Goal: Find specific page/section: Find specific page/section

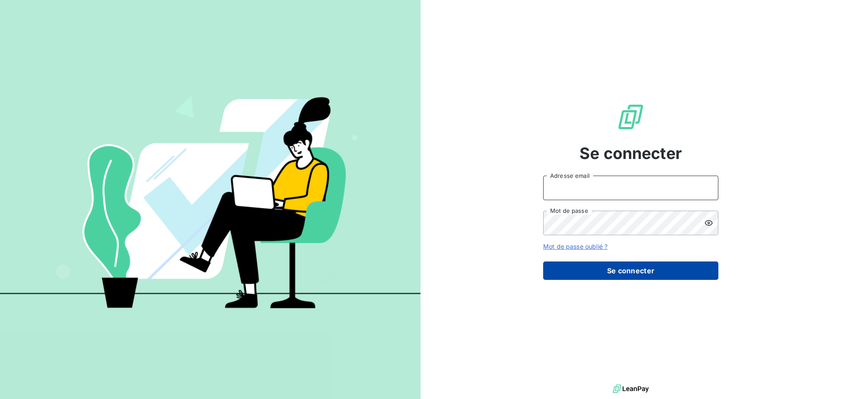
type input "[EMAIL_ADDRESS][DOMAIN_NAME]"
click at [641, 269] on button "Se connecter" at bounding box center [630, 270] width 175 height 18
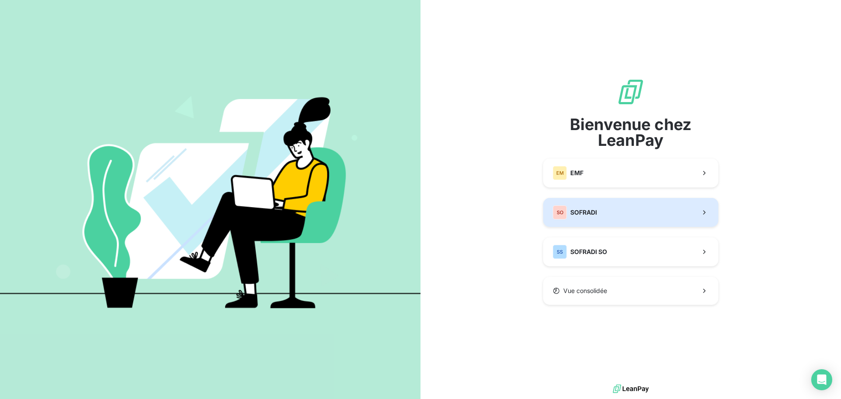
click at [621, 215] on button "SO SOFRADI" at bounding box center [630, 212] width 175 height 29
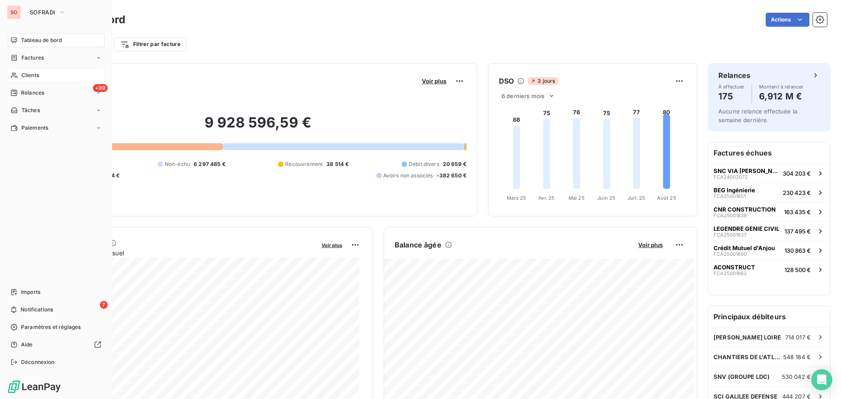
click at [36, 76] on span "Clients" at bounding box center [30, 75] width 18 height 8
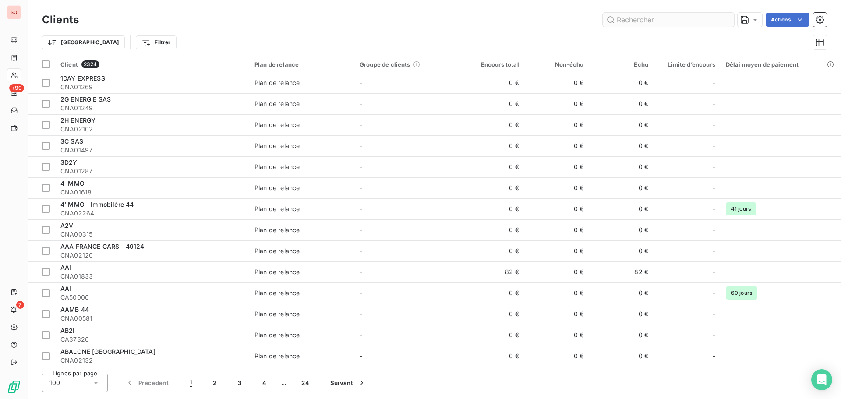
click at [696, 23] on input "text" at bounding box center [668, 20] width 131 height 14
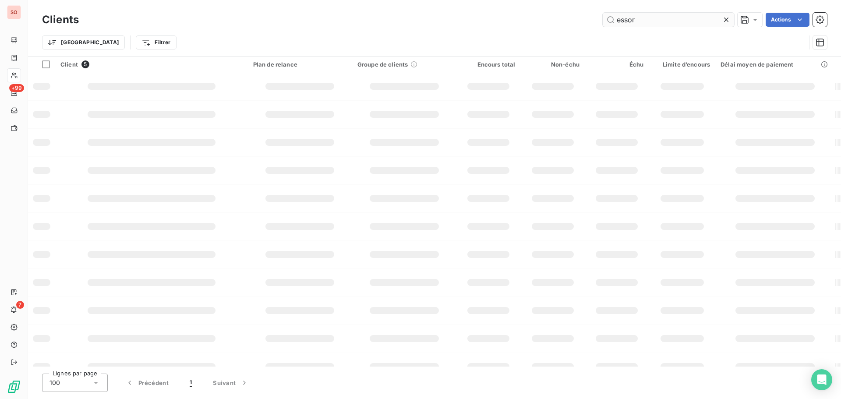
type input "essor"
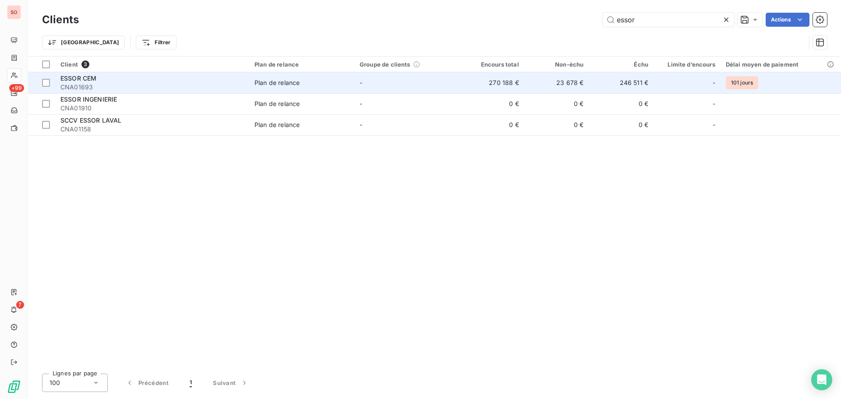
click at [102, 78] on div "ESSOR CEM" at bounding box center [152, 78] width 184 height 9
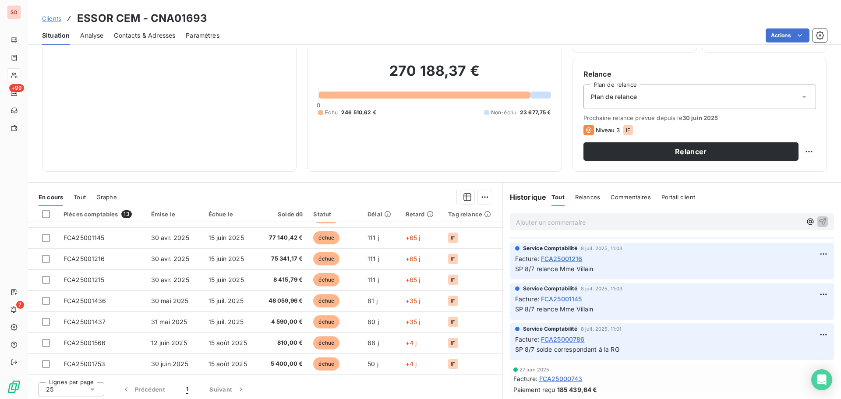
scroll to position [59, 0]
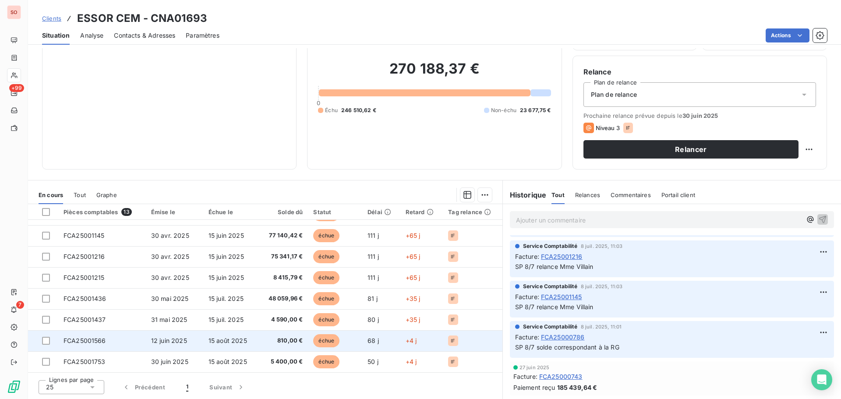
click at [91, 339] on span "FCA25001566" at bounding box center [85, 340] width 42 height 7
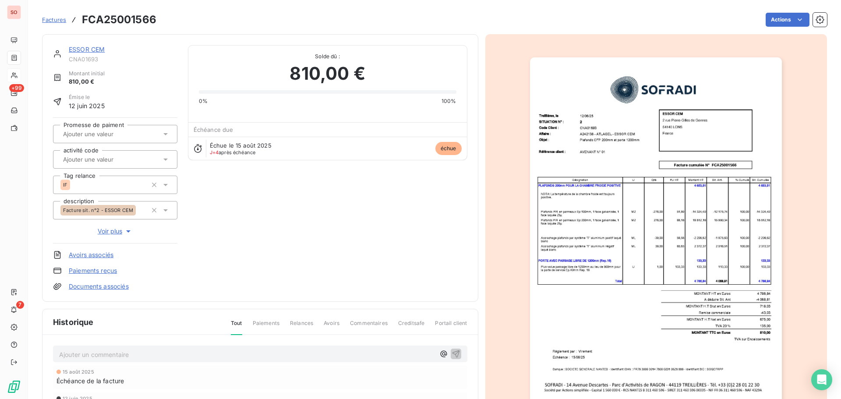
click at [716, 139] on img "button" at bounding box center [656, 235] width 252 height 357
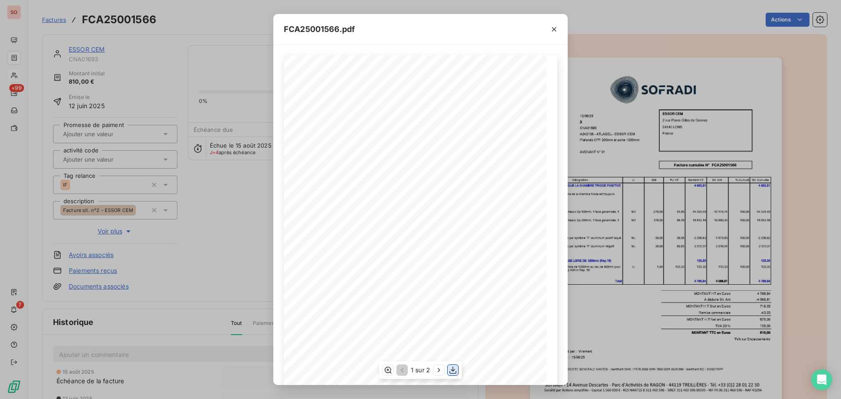
click at [454, 371] on icon "button" at bounding box center [452, 370] width 7 height 7
click at [551, 31] on icon "button" at bounding box center [554, 29] width 9 height 9
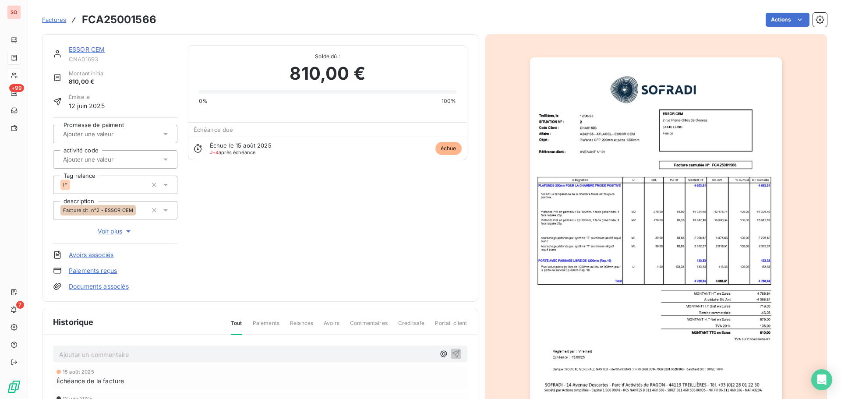
click at [60, 20] on span "Factures" at bounding box center [54, 19] width 24 height 7
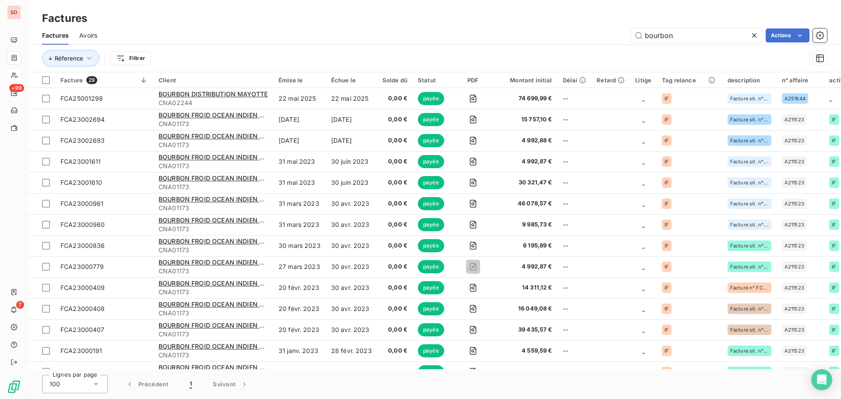
drag, startPoint x: 678, startPoint y: 36, endPoint x: 579, endPoint y: 42, distance: 98.7
click at [579, 42] on div "bourbon Actions" at bounding box center [467, 35] width 719 height 14
type input "essor"
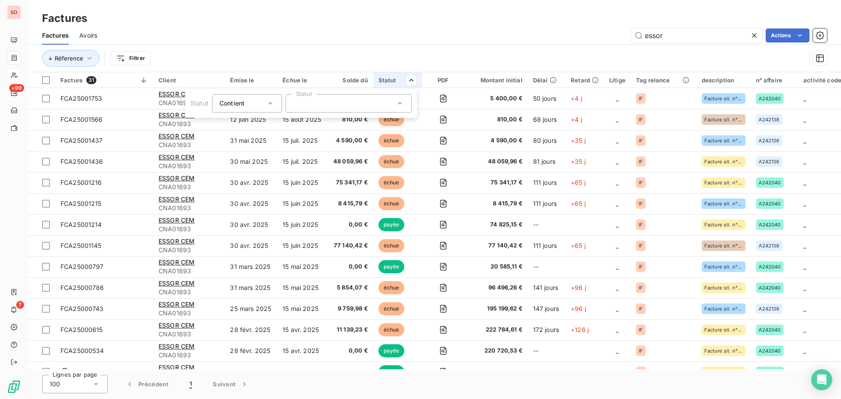
click at [403, 103] on icon at bounding box center [399, 103] width 9 height 9
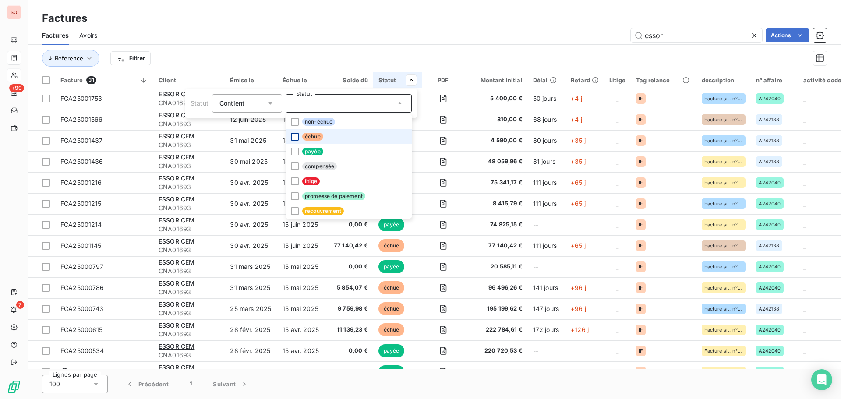
click at [295, 135] on div at bounding box center [295, 137] width 8 height 8
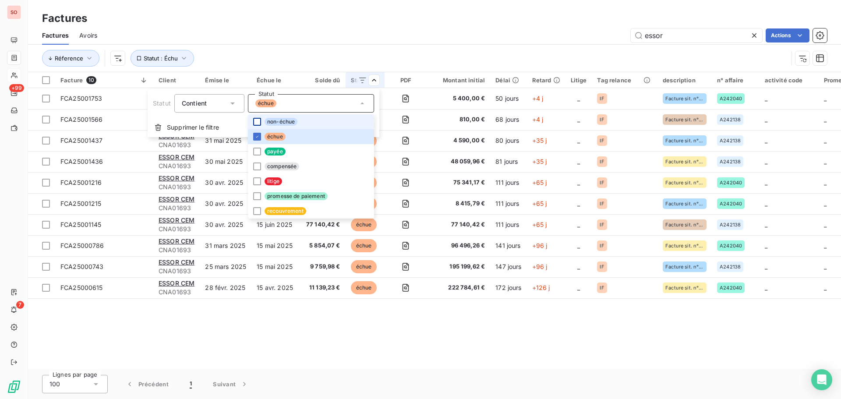
click at [257, 121] on div at bounding box center [257, 122] width 8 height 8
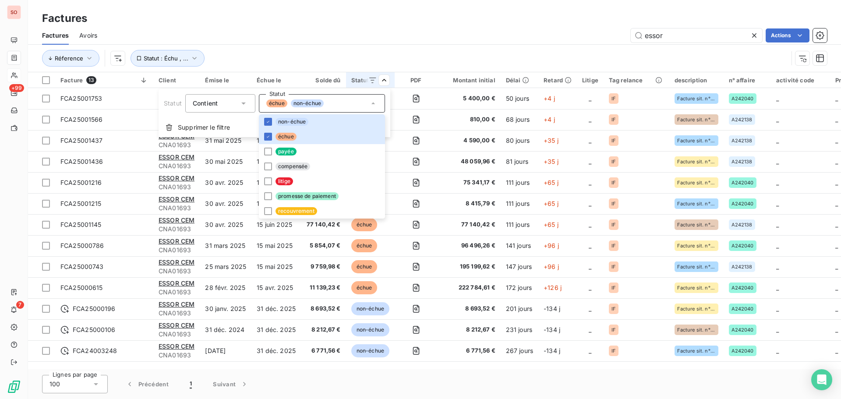
click at [453, 51] on html "SO +99 7 Factures Factures Avoirs essor Actions Réference Statut : Échu , ... F…" at bounding box center [420, 199] width 841 height 399
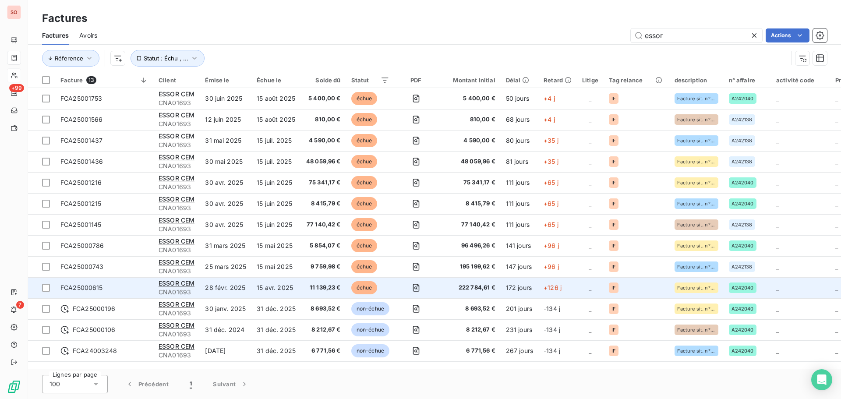
click at [71, 287] on span "FCA25000615" at bounding box center [81, 287] width 42 height 7
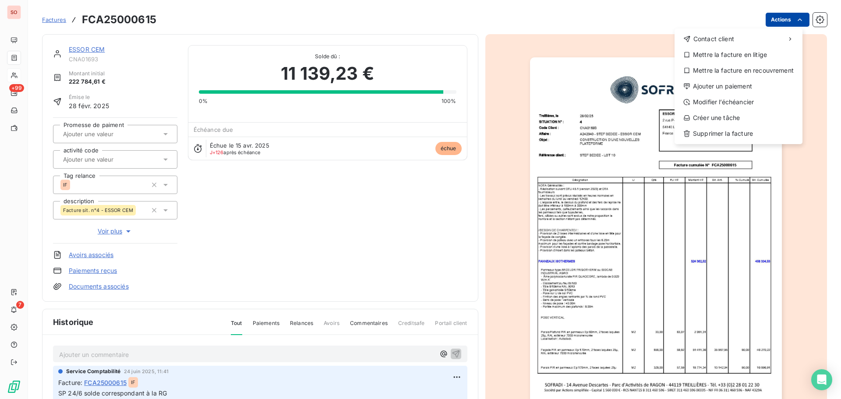
click at [794, 25] on html "SO +99 7 Factures FCA25000615 Actions Contact client Mettre la facture en litig…" at bounding box center [420, 199] width 841 height 399
click at [602, 92] on html "SO +99 7 Factures FCA25000615 Actions Contact client Mettre la facture en litig…" at bounding box center [420, 199] width 841 height 399
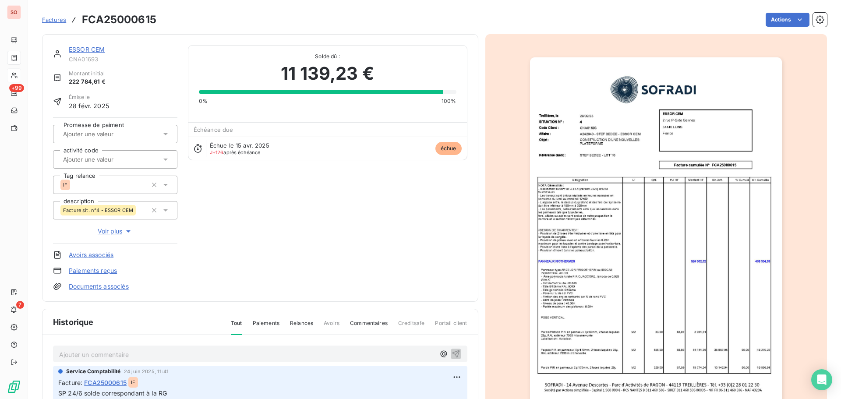
click at [646, 179] on img "button" at bounding box center [656, 235] width 252 height 357
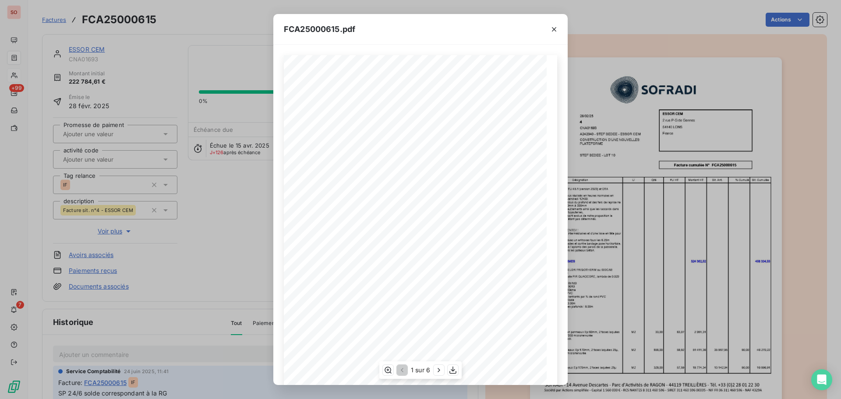
scroll to position [52, 0]
click at [456, 370] on icon "button" at bounding box center [452, 370] width 9 height 9
click at [558, 32] on icon "button" at bounding box center [554, 29] width 9 height 9
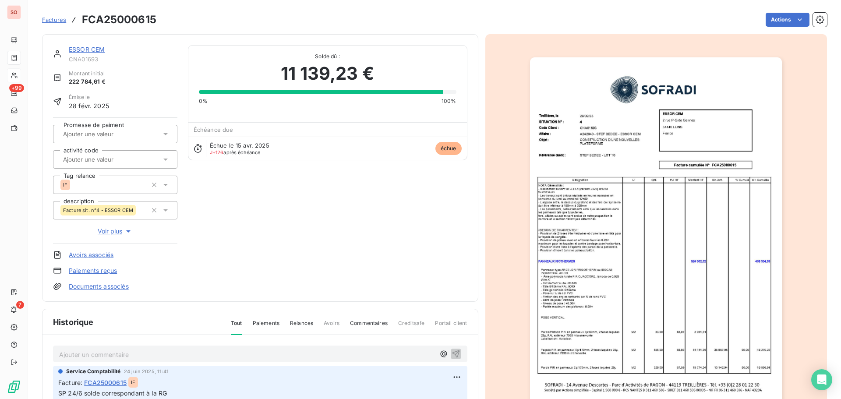
click at [58, 20] on span "Factures" at bounding box center [54, 19] width 24 height 7
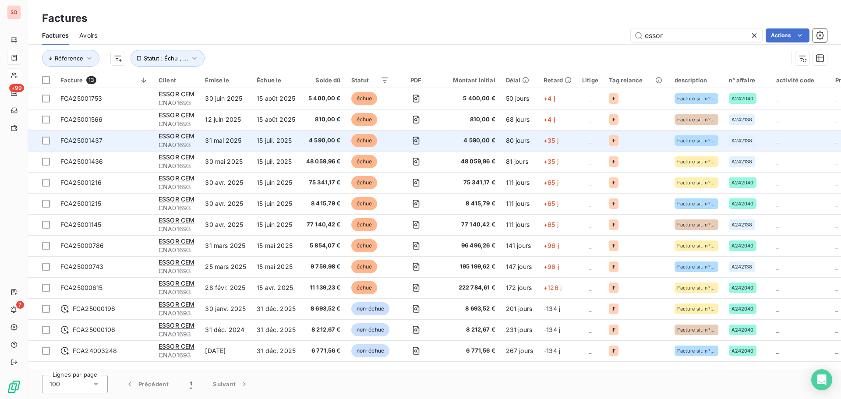
click at [113, 141] on span "FCA25001437" at bounding box center [104, 140] width 88 height 9
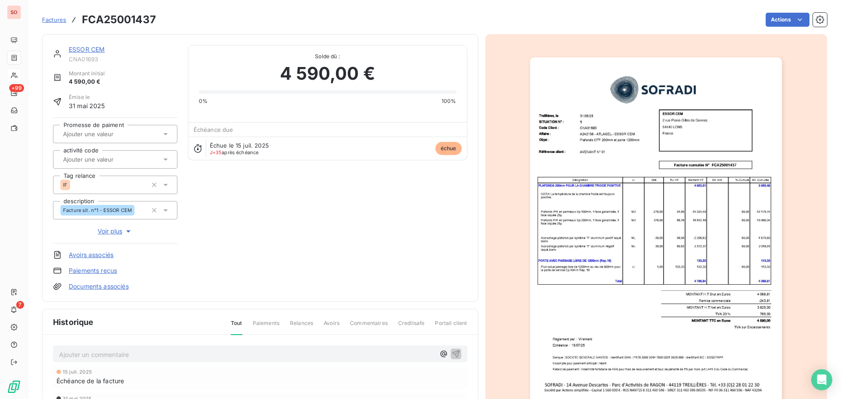
click at [671, 148] on img "button" at bounding box center [656, 235] width 252 height 357
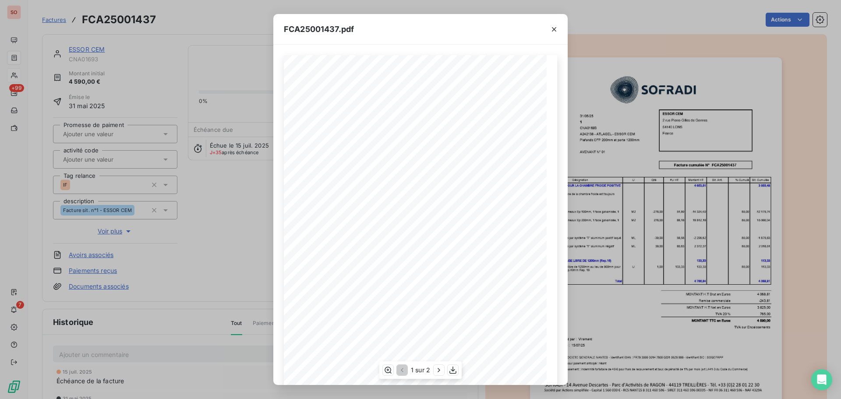
click at [447, 369] on div "1 sur 2" at bounding box center [420, 370] width 82 height 18
click at [456, 369] on icon "button" at bounding box center [452, 370] width 9 height 9
click at [556, 33] on icon "button" at bounding box center [554, 29] width 9 height 9
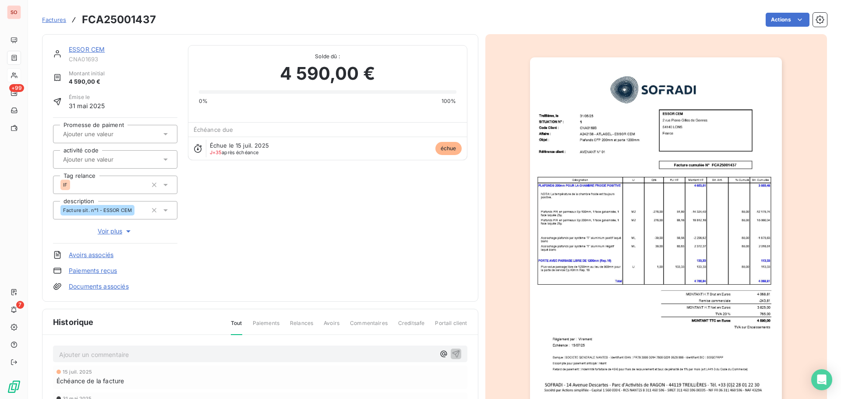
click at [50, 20] on span "Factures" at bounding box center [54, 19] width 24 height 7
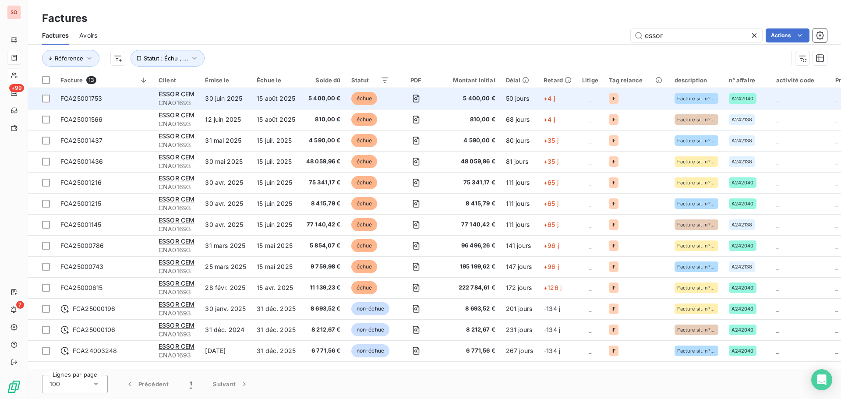
click at [107, 97] on span "FCA25001753" at bounding box center [104, 98] width 88 height 9
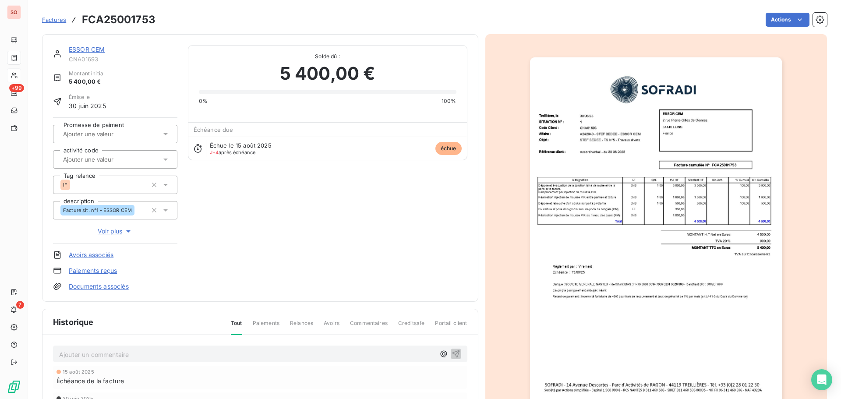
click at [576, 177] on img "button" at bounding box center [656, 235] width 252 height 357
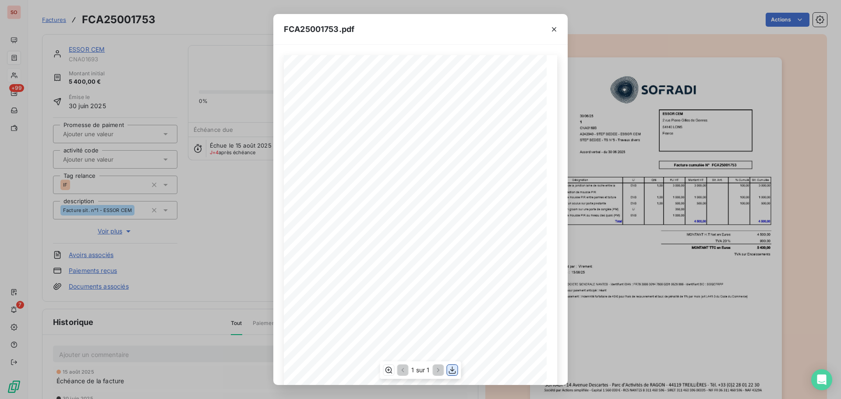
click at [454, 367] on icon "button" at bounding box center [452, 370] width 9 height 9
click at [554, 25] on icon "button" at bounding box center [554, 29] width 9 height 9
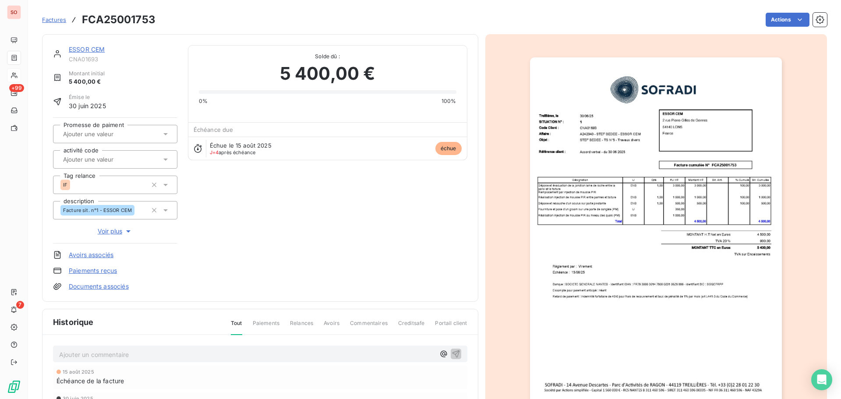
click at [53, 20] on span "Factures" at bounding box center [54, 19] width 24 height 7
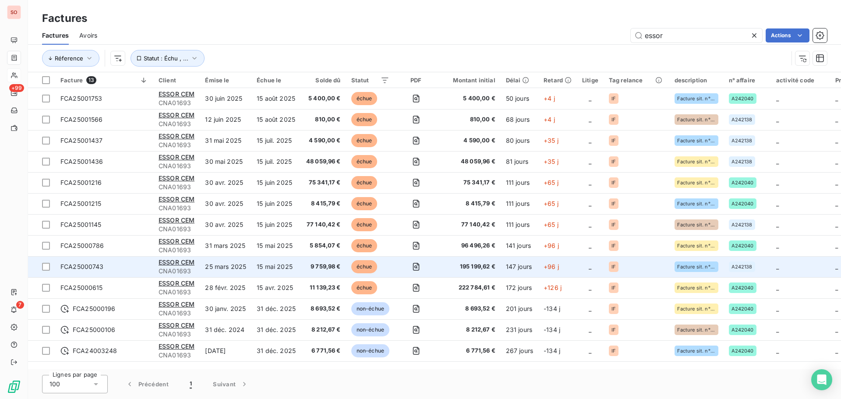
click at [90, 271] on div "FCA25000743" at bounding box center [81, 266] width 43 height 9
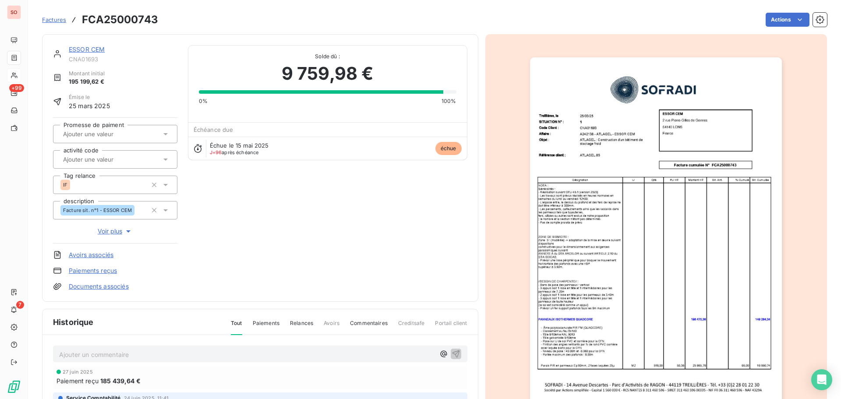
click at [636, 101] on img "button" at bounding box center [656, 235] width 252 height 357
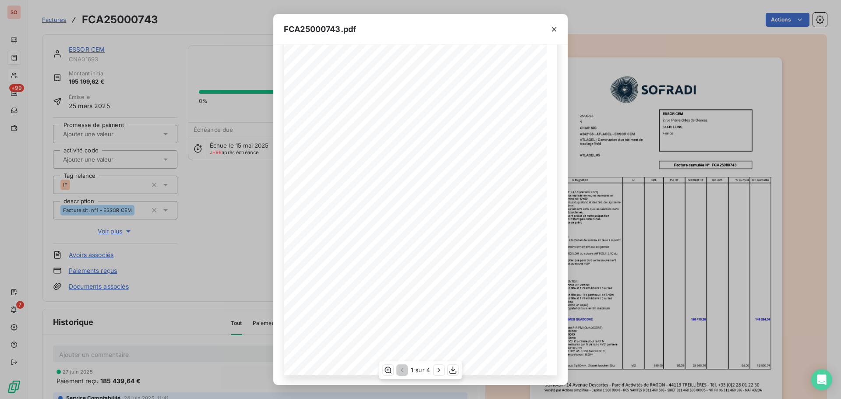
scroll to position [52, 0]
click at [455, 369] on icon "button" at bounding box center [452, 370] width 9 height 9
click at [554, 31] on icon "button" at bounding box center [554, 29] width 9 height 9
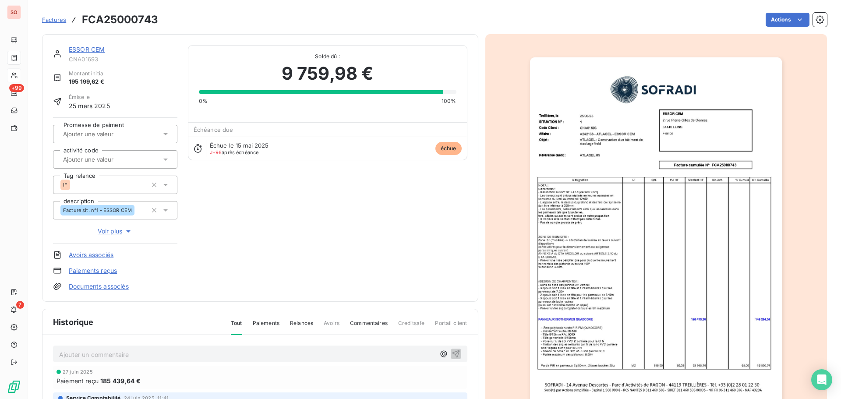
click at [53, 21] on span "Factures" at bounding box center [54, 19] width 24 height 7
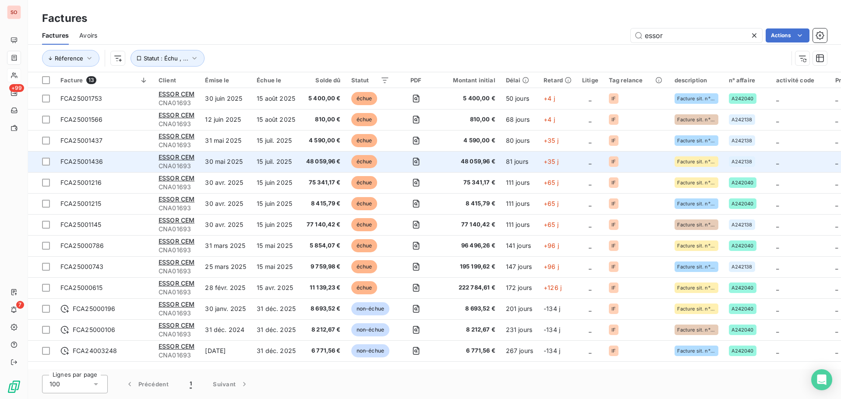
click at [88, 162] on span "FCA25001436" at bounding box center [81, 161] width 43 height 7
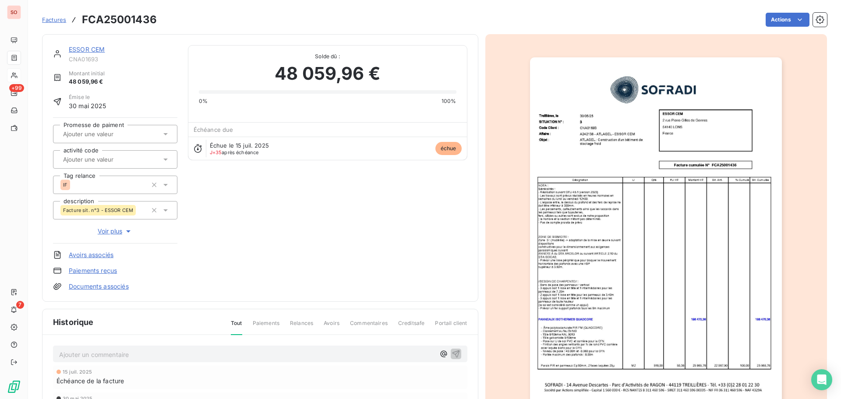
click at [728, 157] on img "button" at bounding box center [656, 235] width 252 height 357
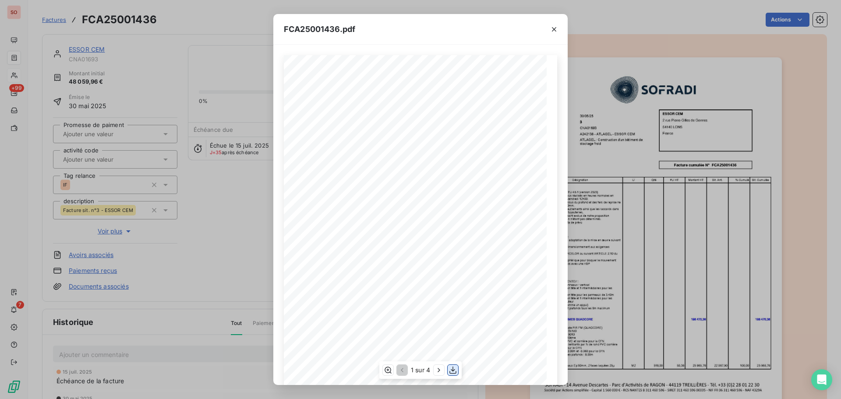
click at [456, 368] on icon "button" at bounding box center [452, 370] width 9 height 9
drag, startPoint x: 551, startPoint y: 31, endPoint x: 544, endPoint y: 35, distance: 8.2
click at [551, 31] on icon "button" at bounding box center [554, 29] width 9 height 9
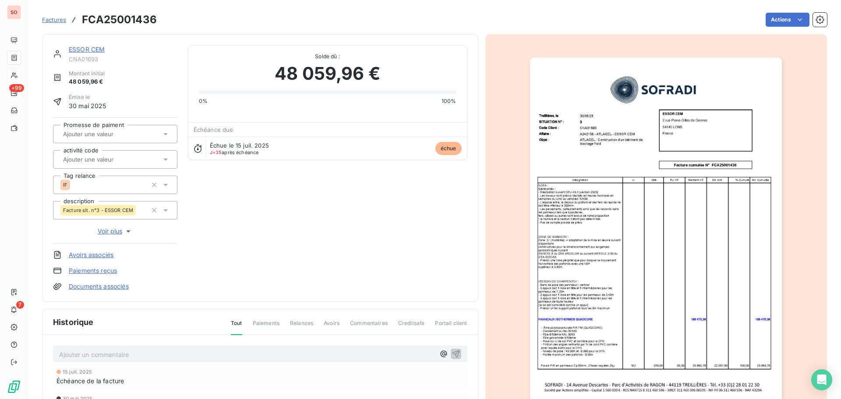
click at [57, 20] on span "Factures" at bounding box center [54, 19] width 24 height 7
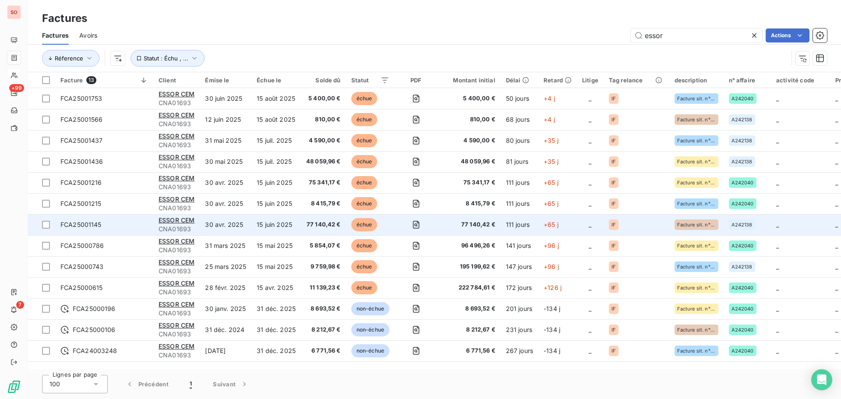
click at [95, 225] on span "FCA25001145" at bounding box center [80, 224] width 41 height 7
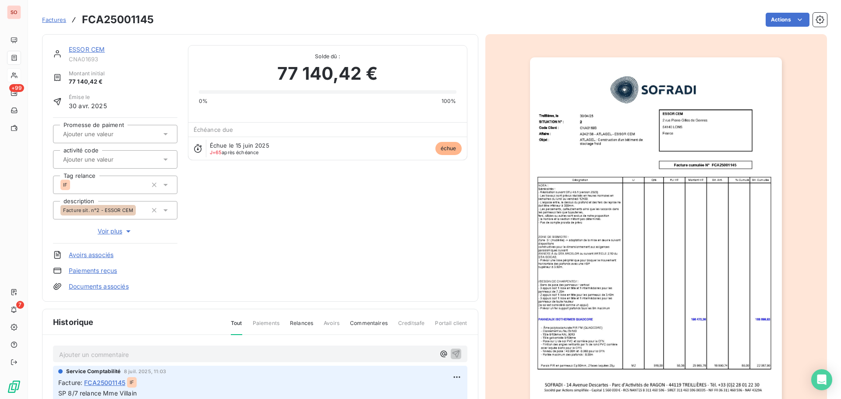
click at [726, 98] on img "button" at bounding box center [656, 235] width 252 height 357
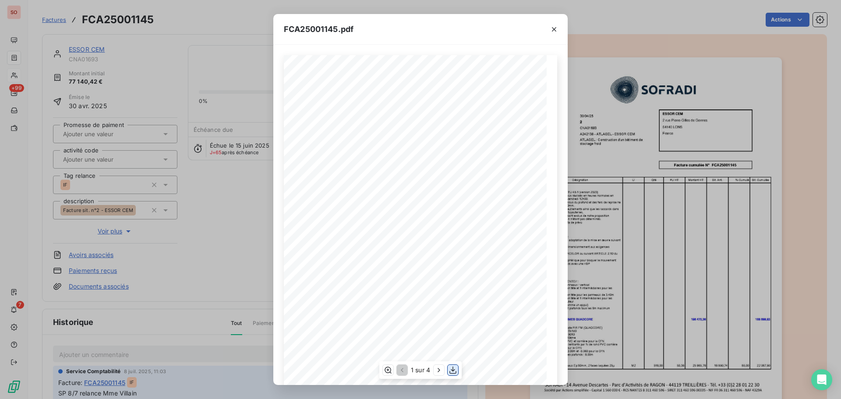
click at [455, 371] on icon "button" at bounding box center [452, 370] width 9 height 9
click at [553, 34] on button "button" at bounding box center [554, 29] width 14 height 14
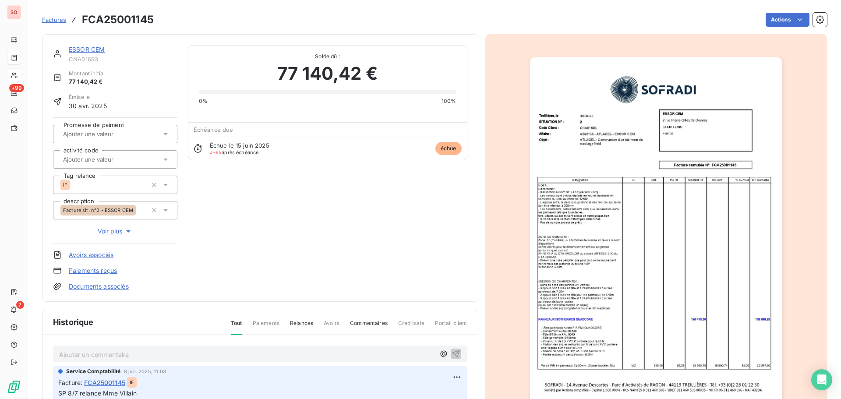
click at [609, 0] on div "Factures FCA25001145 Actions" at bounding box center [434, 14] width 785 height 29
click at [56, 21] on span "Factures" at bounding box center [54, 19] width 24 height 7
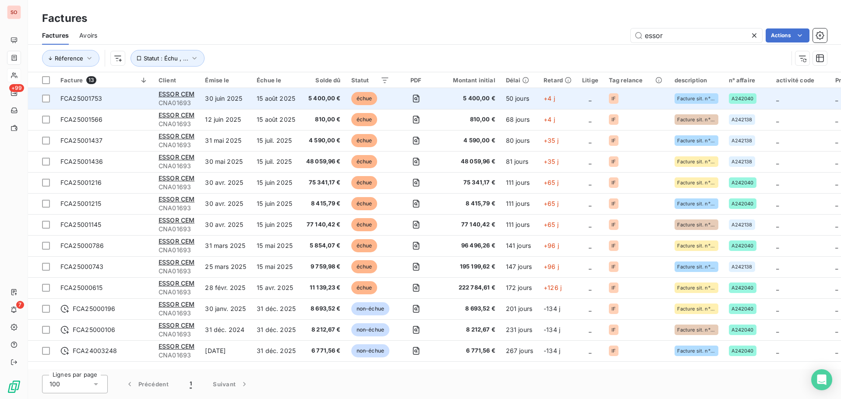
click at [78, 97] on span "FCA25001753" at bounding box center [81, 98] width 42 height 7
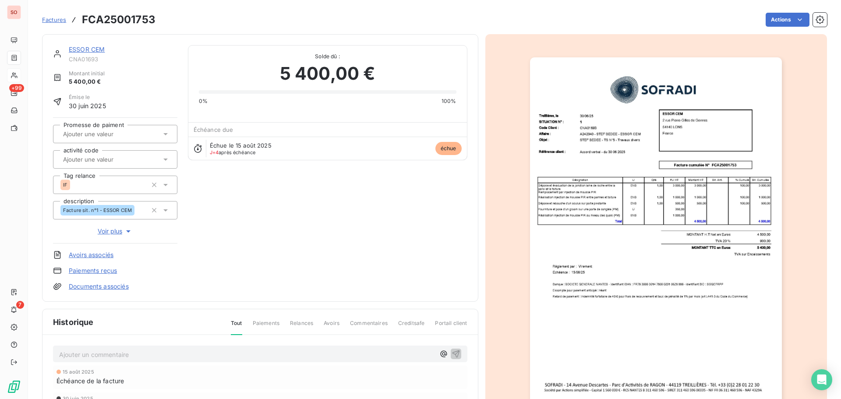
click at [610, 226] on img "button" at bounding box center [656, 235] width 252 height 357
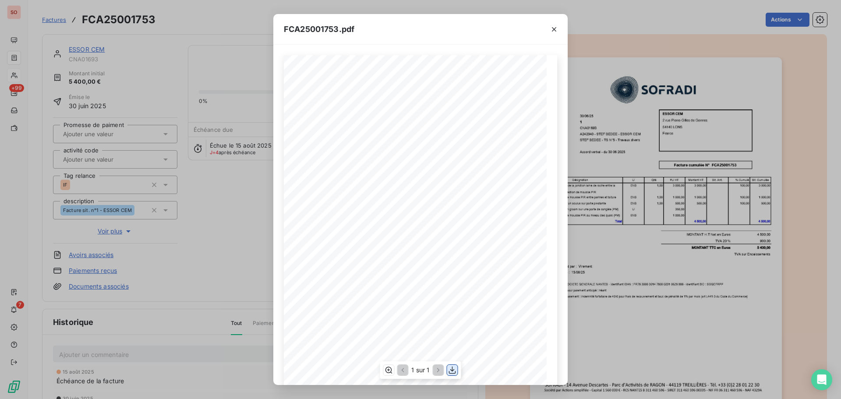
click at [454, 371] on icon "button" at bounding box center [452, 370] width 9 height 9
click at [556, 33] on icon "button" at bounding box center [554, 29] width 9 height 9
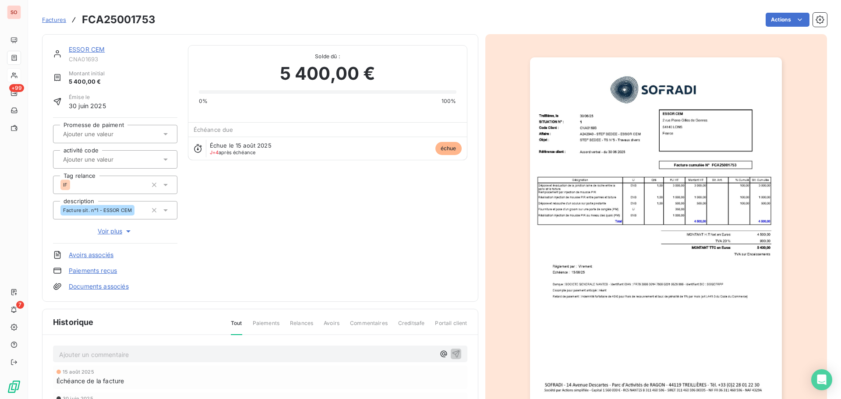
click at [56, 23] on span "Factures" at bounding box center [54, 19] width 24 height 7
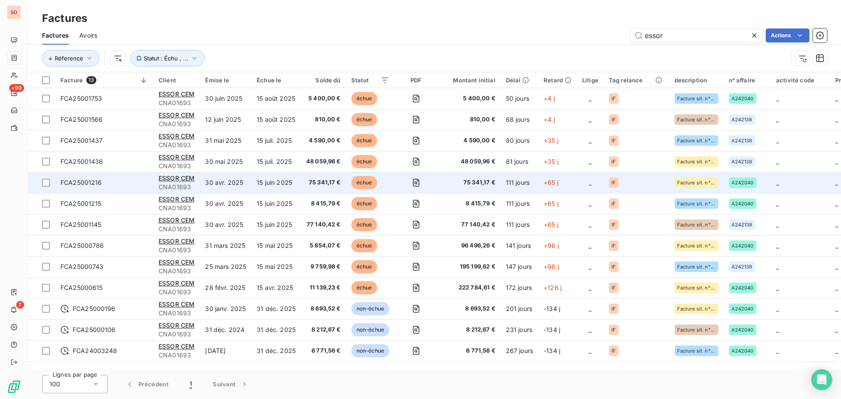
click at [111, 180] on span "FCA25001216" at bounding box center [104, 182] width 88 height 9
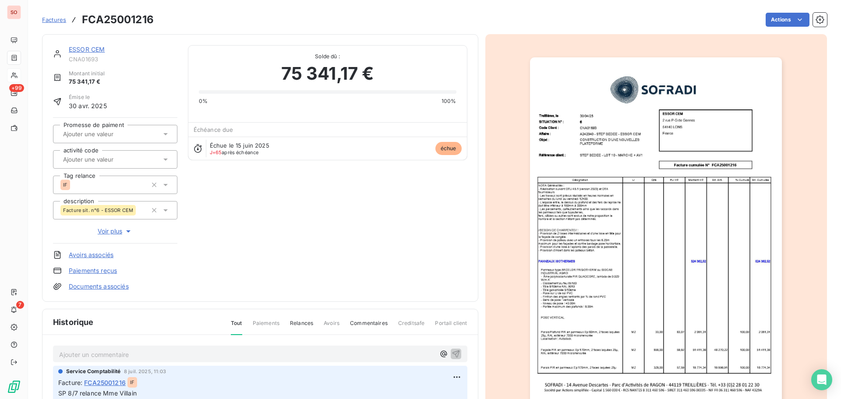
click at [643, 159] on img "button" at bounding box center [656, 235] width 252 height 357
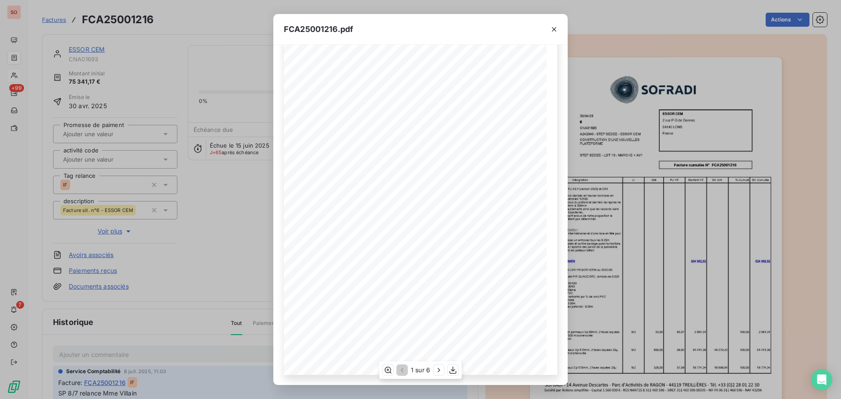
scroll to position [52, 0]
click at [451, 368] on icon "button" at bounding box center [452, 370] width 9 height 9
click at [554, 31] on icon "button" at bounding box center [554, 29] width 9 height 9
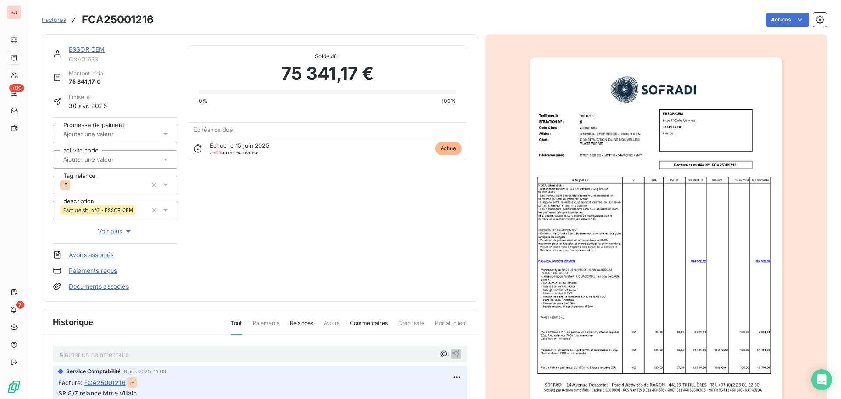
click at [54, 19] on span "Factures" at bounding box center [54, 19] width 24 height 7
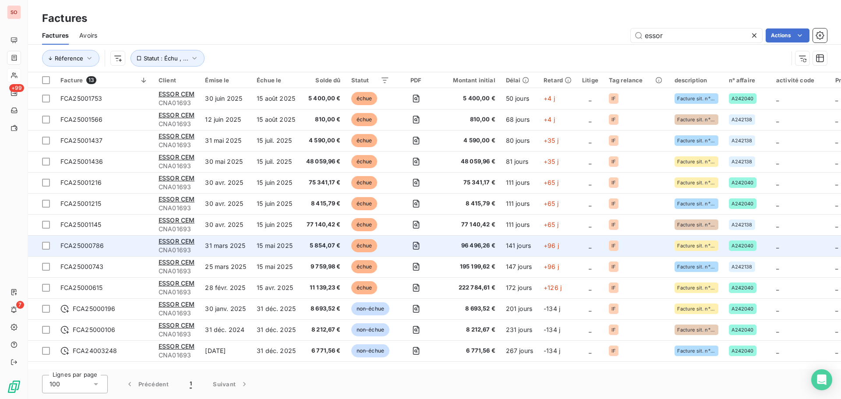
click at [97, 248] on span "FCA25000786" at bounding box center [82, 245] width 44 height 7
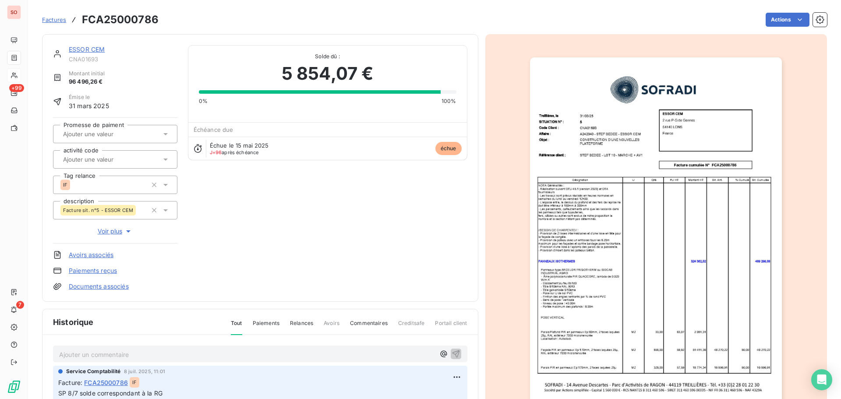
click at [627, 158] on img "button" at bounding box center [656, 235] width 252 height 357
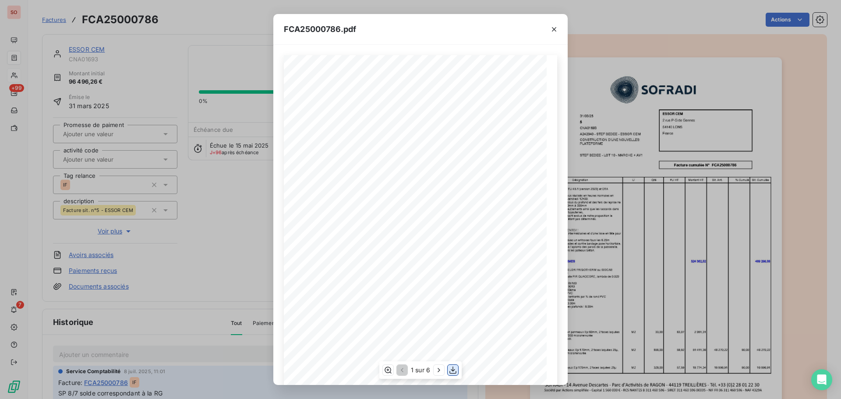
click at [454, 372] on icon "button" at bounding box center [452, 370] width 9 height 9
click at [557, 32] on icon "button" at bounding box center [554, 29] width 9 height 9
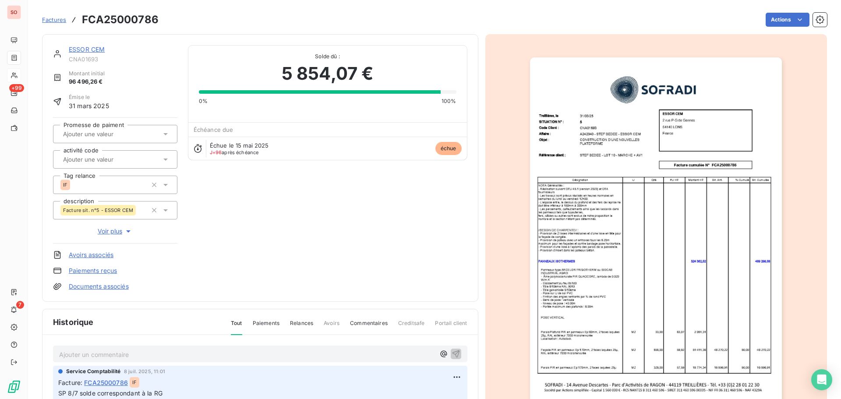
click at [48, 21] on span "Factures" at bounding box center [54, 19] width 24 height 7
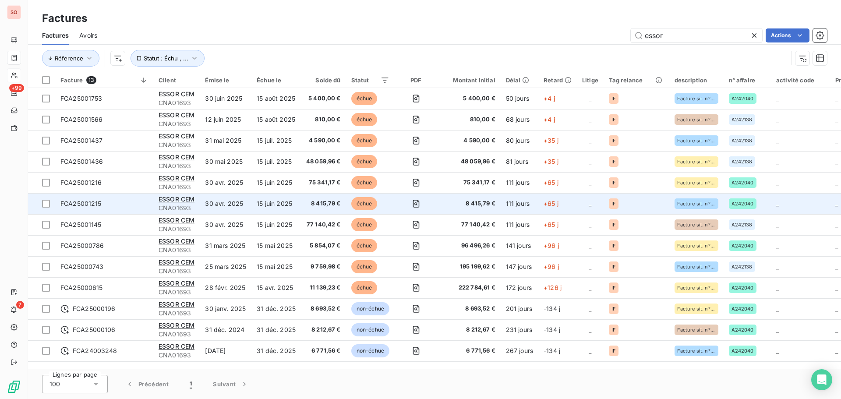
click at [92, 206] on span "FCA25001215" at bounding box center [80, 203] width 41 height 7
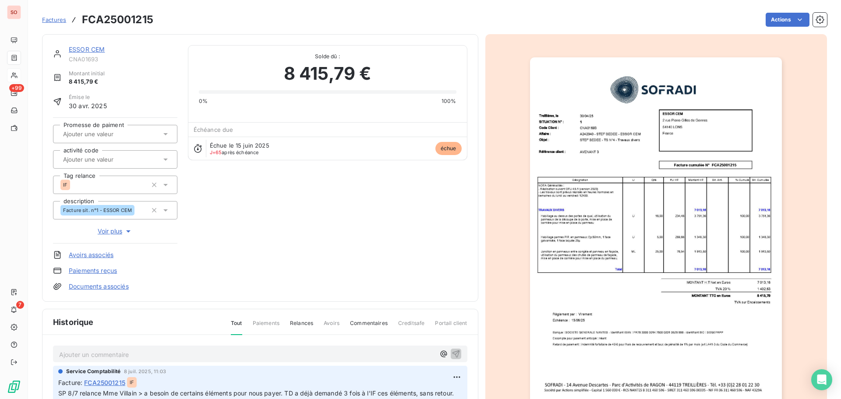
click at [692, 289] on img "button" at bounding box center [656, 235] width 252 height 357
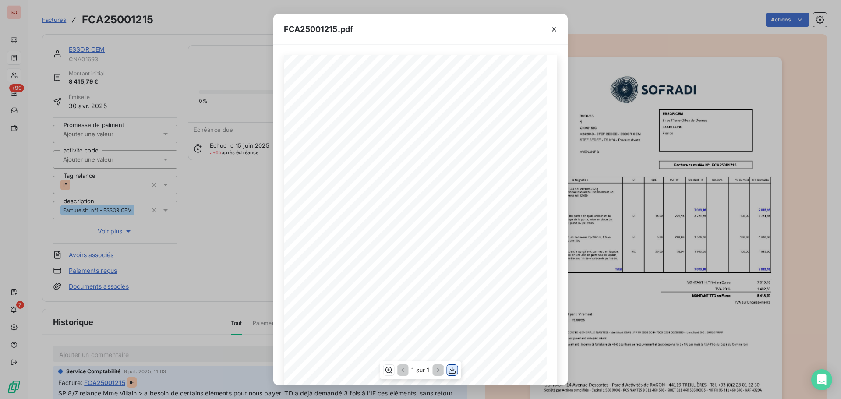
click at [451, 373] on icon "button" at bounding box center [452, 370] width 9 height 9
click at [555, 31] on icon "button" at bounding box center [554, 29] width 4 height 4
